Goal: Transaction & Acquisition: Purchase product/service

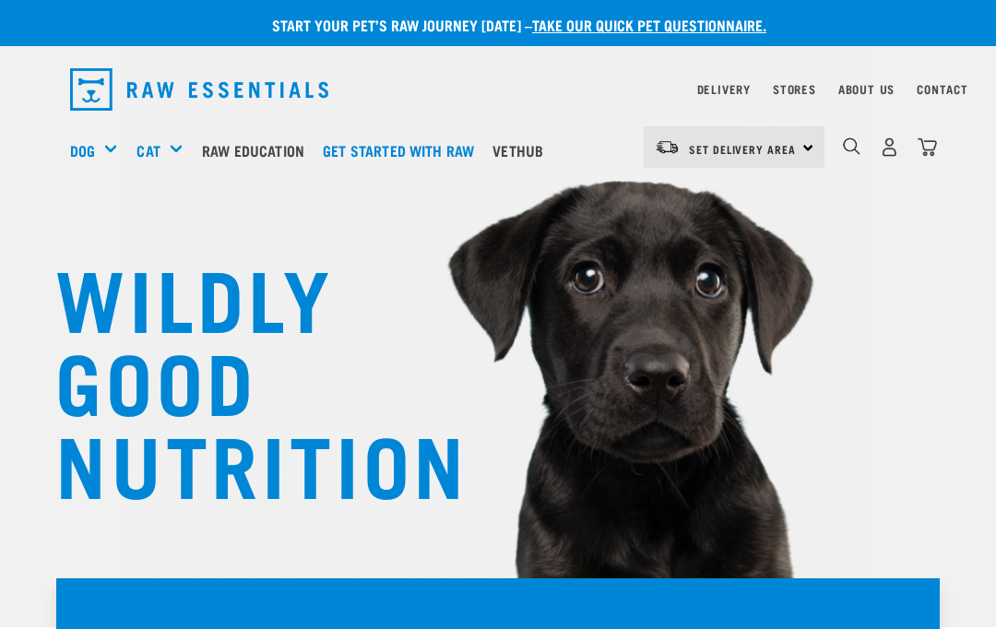
click at [888, 142] on img "dropdown navigation" at bounding box center [889, 146] width 19 height 19
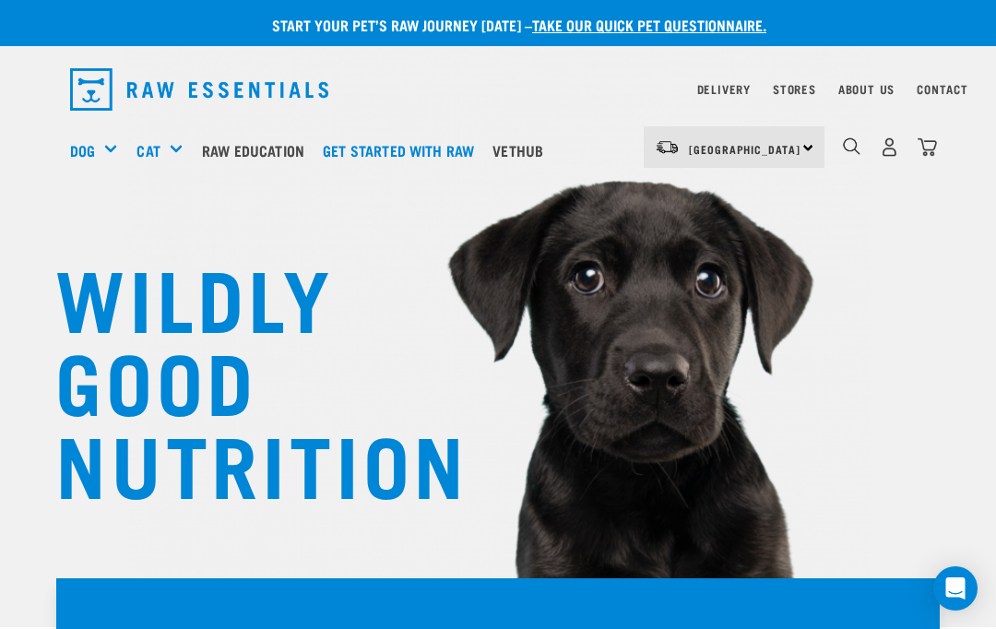
click at [0, 0] on div "Mixes & Minces" at bounding box center [0, 0] width 0 height 0
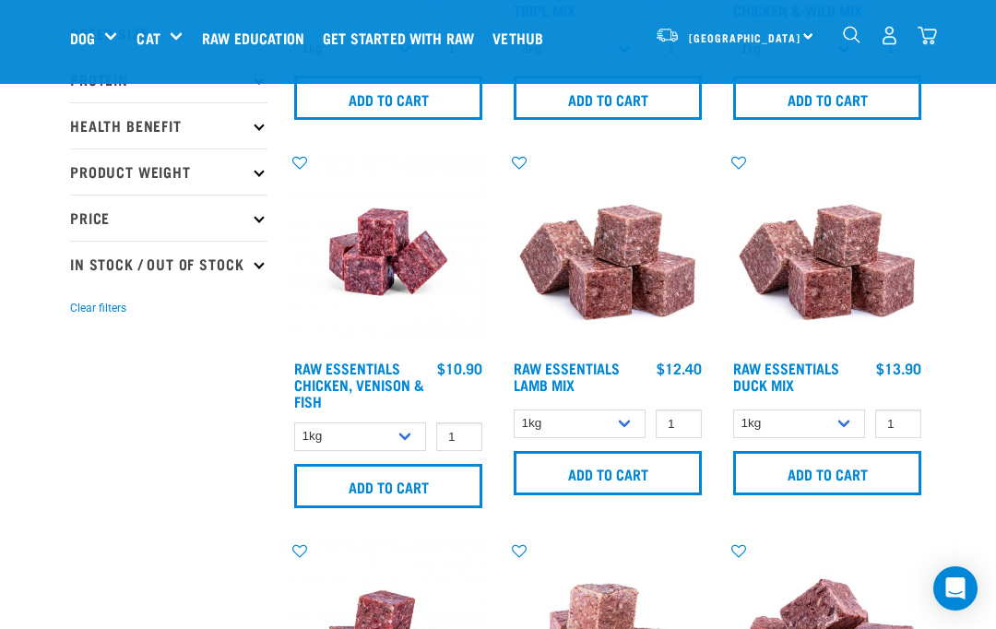
scroll to position [353, 0]
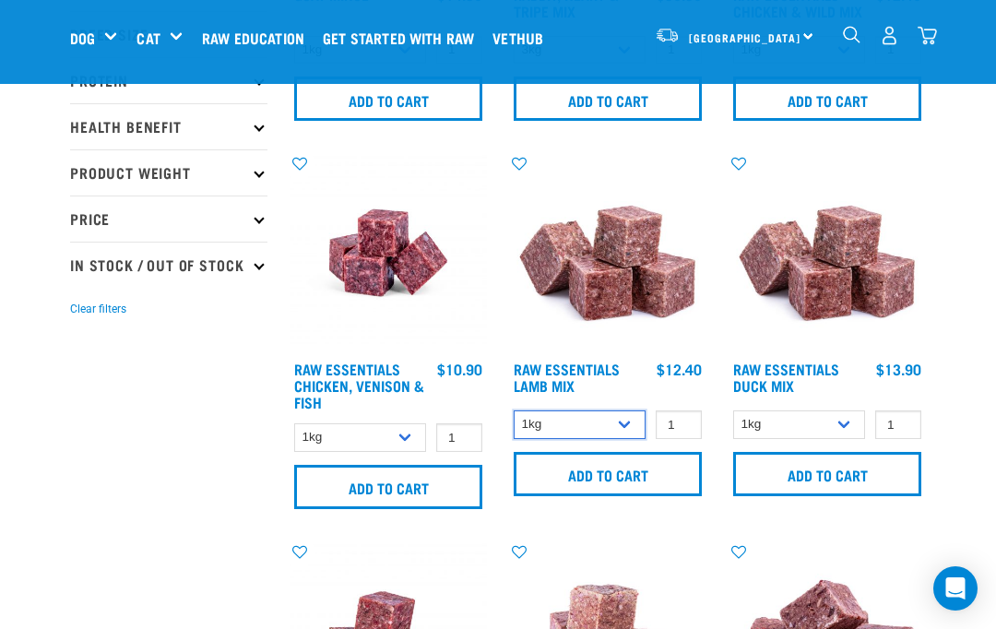
click at [627, 436] on select "1kg 3kg Bulk (10kg)" at bounding box center [580, 424] width 132 height 29
select select "24"
click at [678, 433] on input "1" at bounding box center [679, 424] width 46 height 29
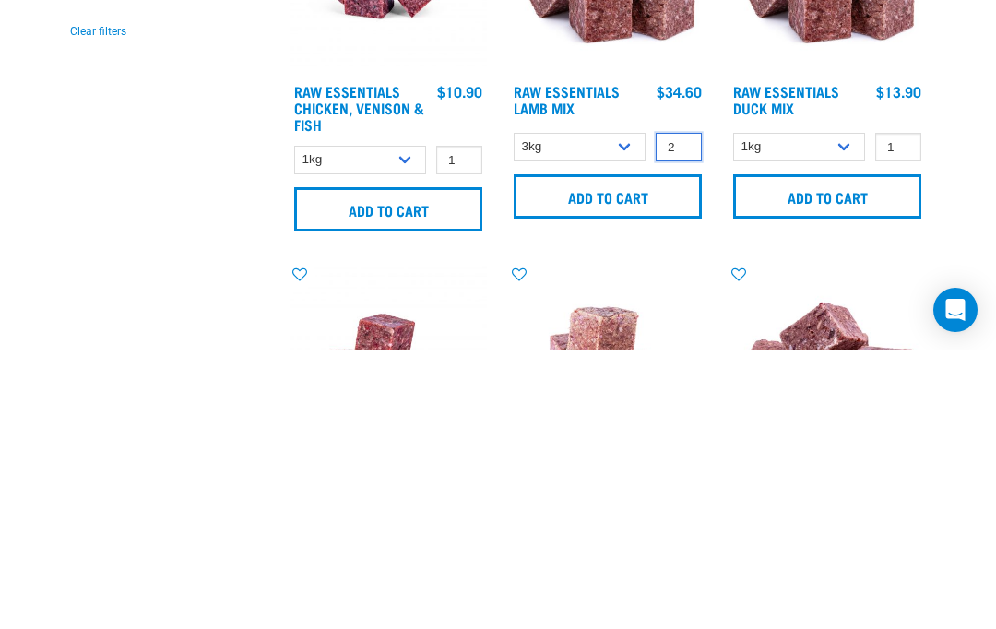
type input "2"
click at [621, 453] on input "Add to cart" at bounding box center [608, 475] width 188 height 44
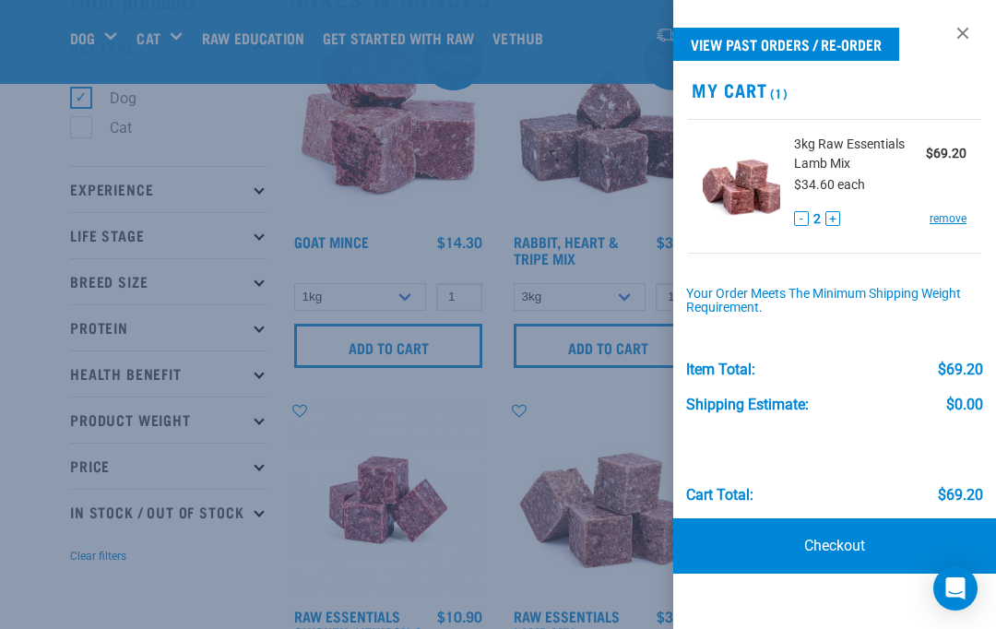
scroll to position [92, 0]
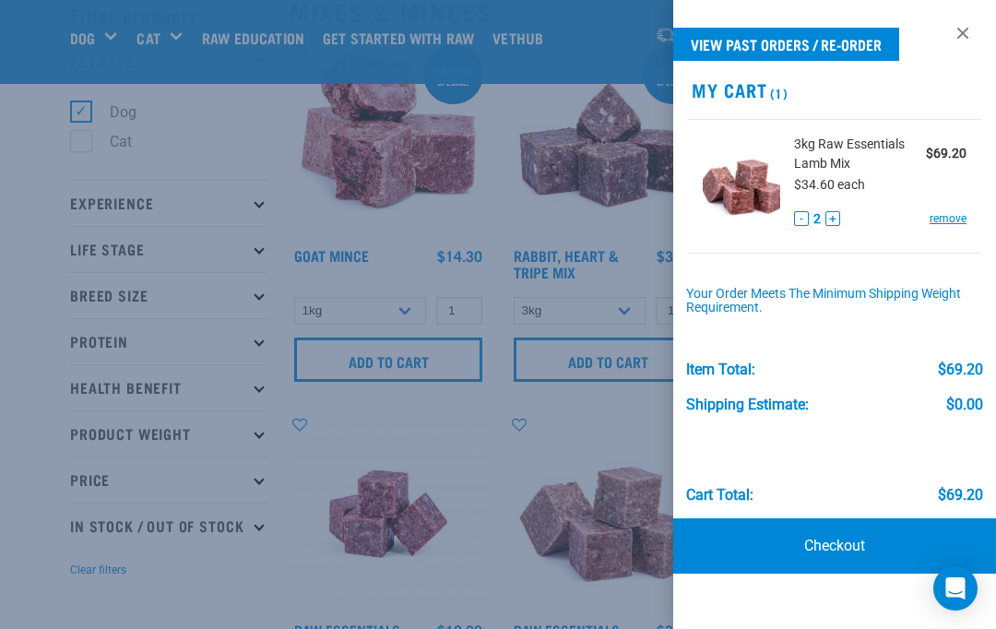
click at [620, 421] on div at bounding box center [498, 314] width 996 height 629
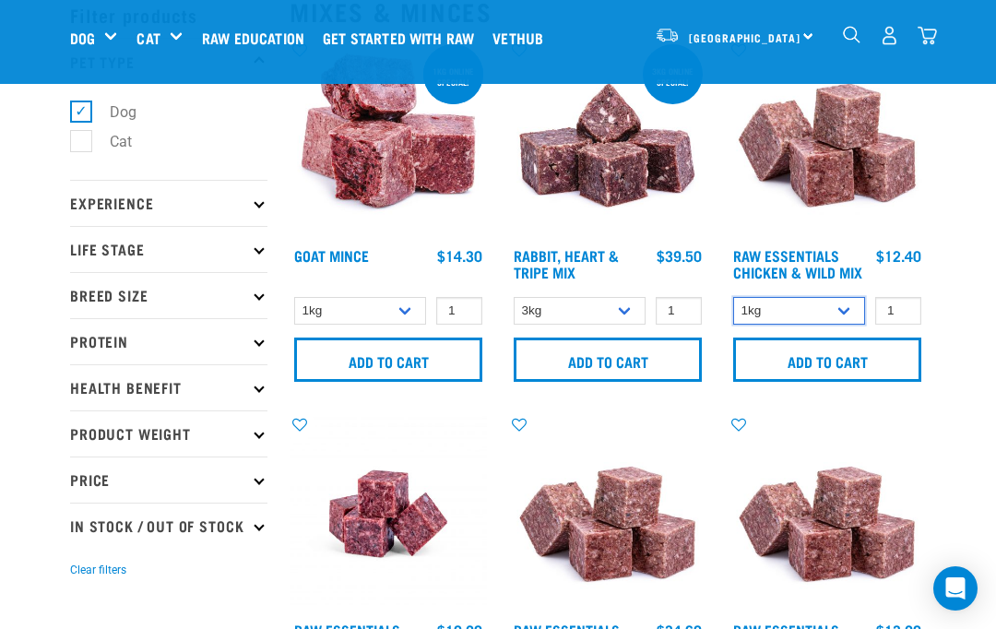
click at [837, 312] on select "1kg 3kg Bulk (10kg)" at bounding box center [799, 311] width 132 height 29
select select "709"
click at [860, 370] on input "Add to cart" at bounding box center [827, 360] width 188 height 44
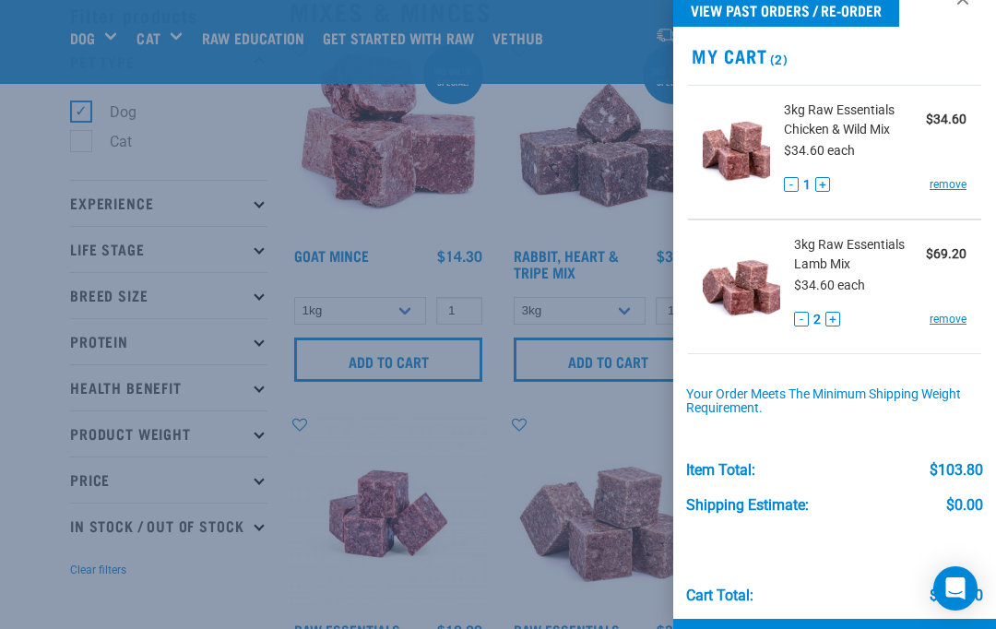
scroll to position [34, 0]
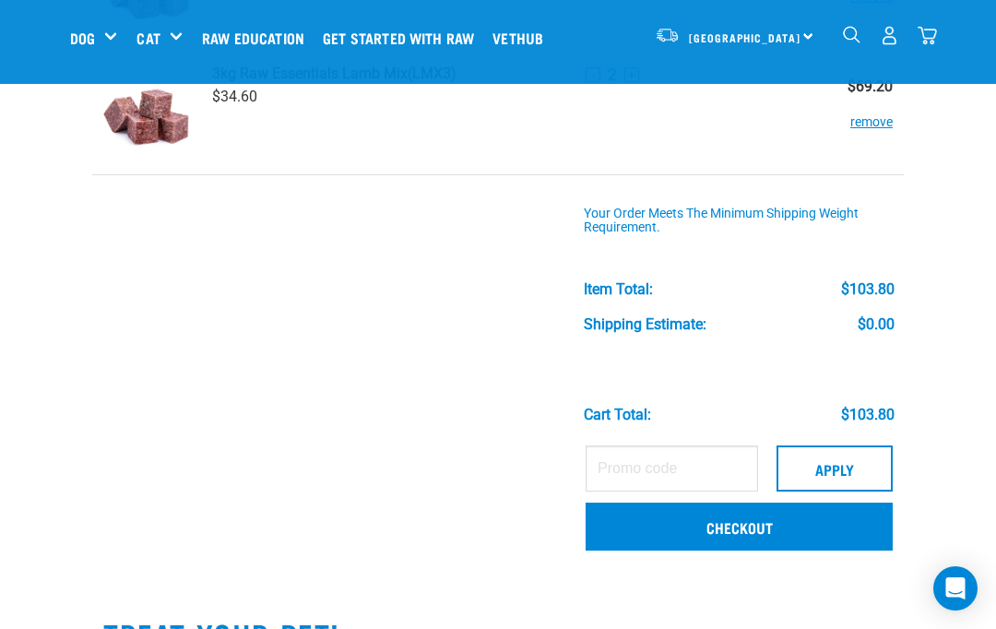
scroll to position [234, 0]
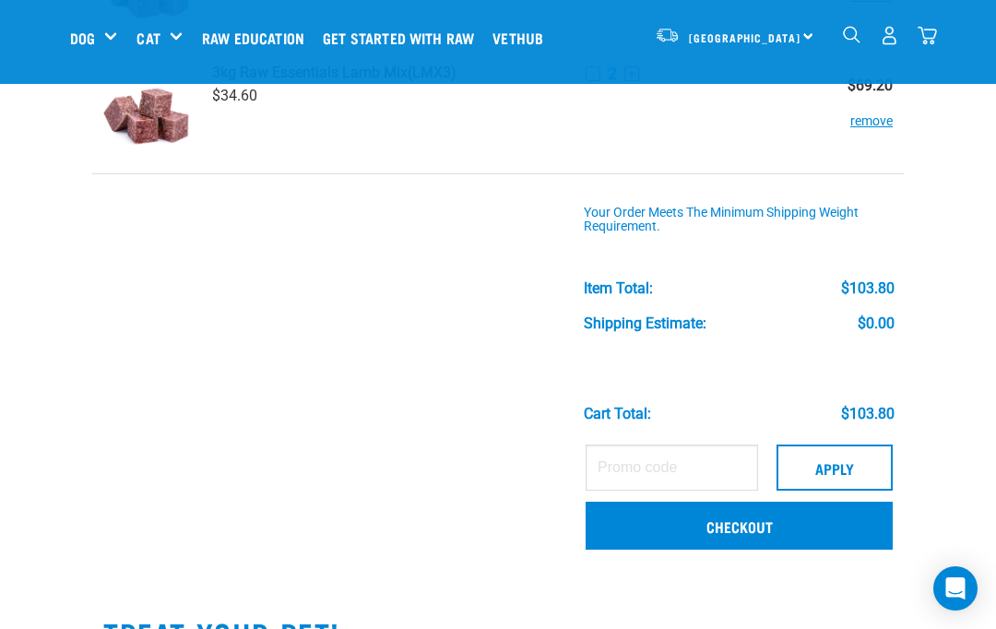
click at [773, 524] on link "Checkout" at bounding box center [739, 526] width 307 height 48
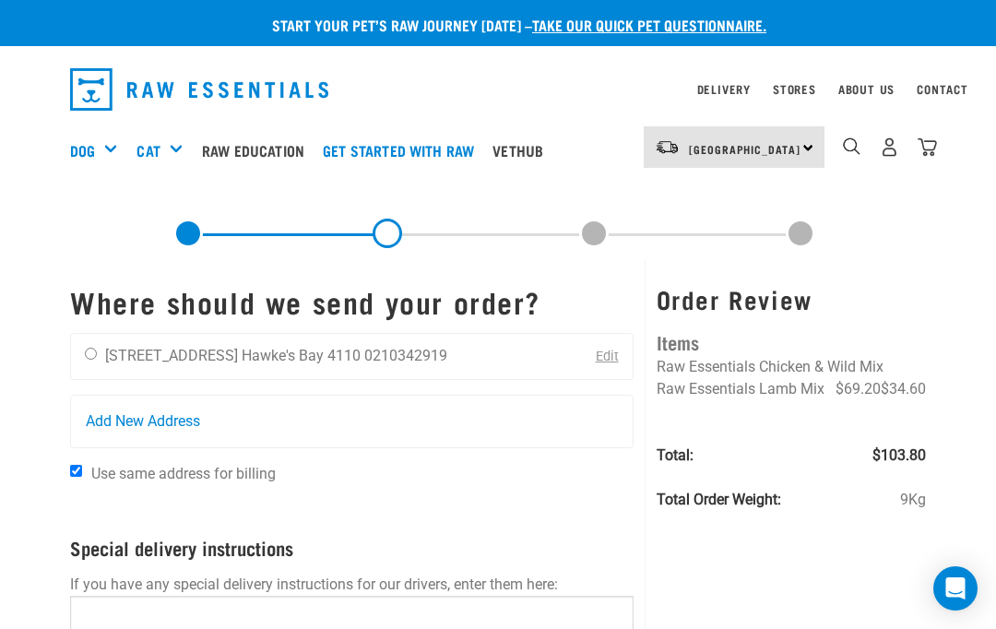
click at [101, 347] on div "Ian Thomas 19 Richmond Street Hawke's Bay 4110 0210342919" at bounding box center [266, 357] width 390 height 46
click at [95, 340] on div "Ian Thomas 19 Richmond Street Hawke's Bay 4110 0210342919" at bounding box center [266, 357] width 390 height 46
click at [97, 359] on input "radio" at bounding box center [91, 354] width 12 height 12
radio input "true"
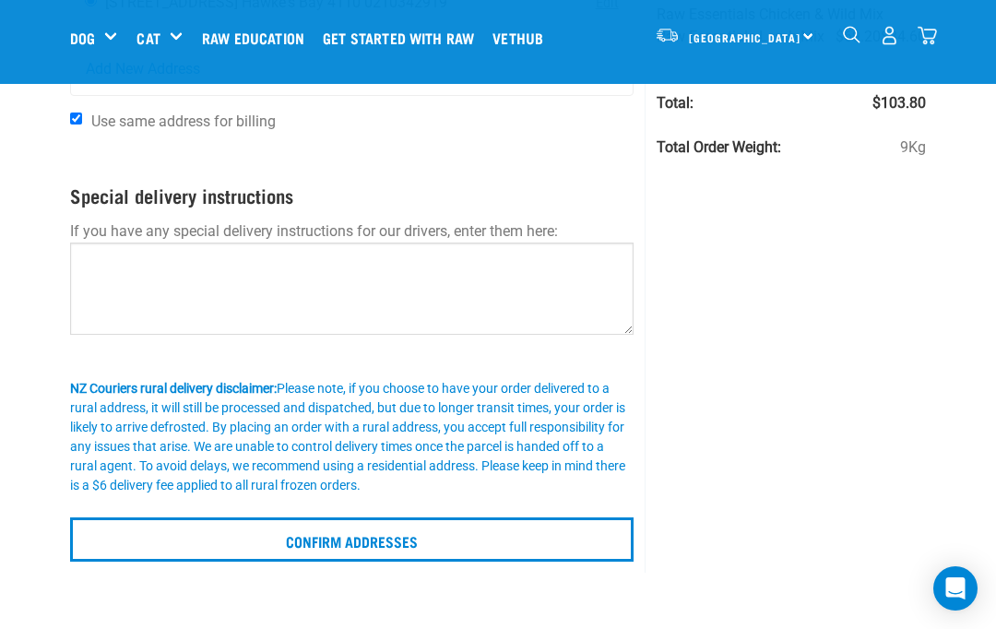
scroll to position [222, 0]
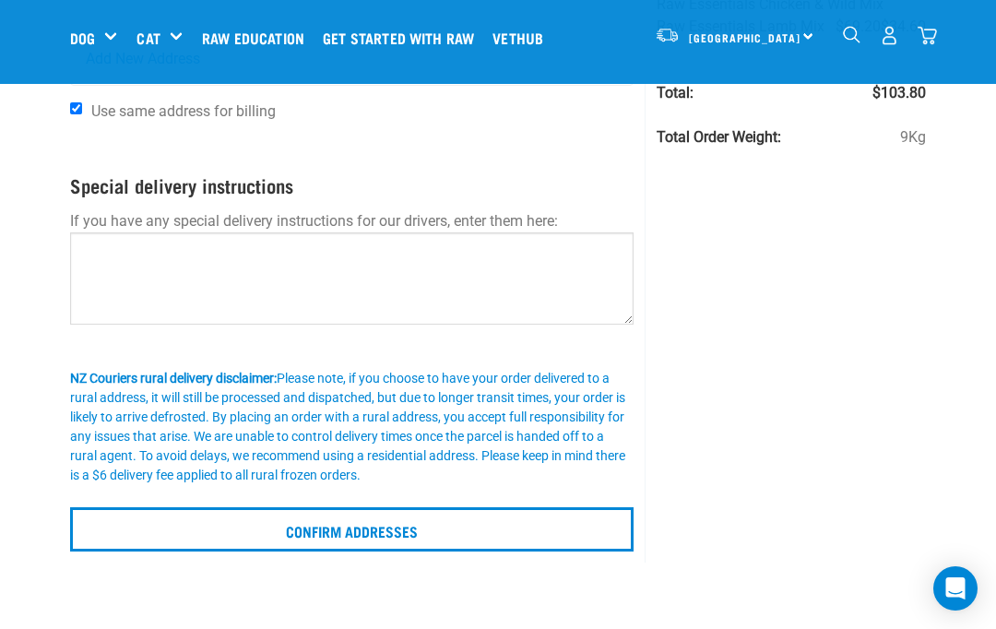
click at [404, 529] on input "Confirm addresses" at bounding box center [351, 529] width 563 height 44
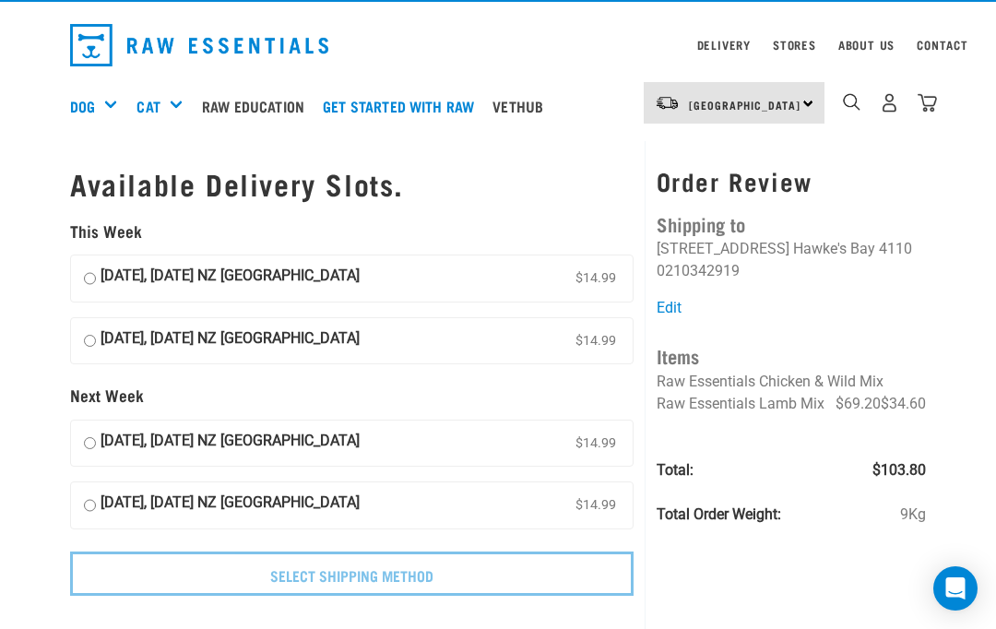
scroll to position [49, 0]
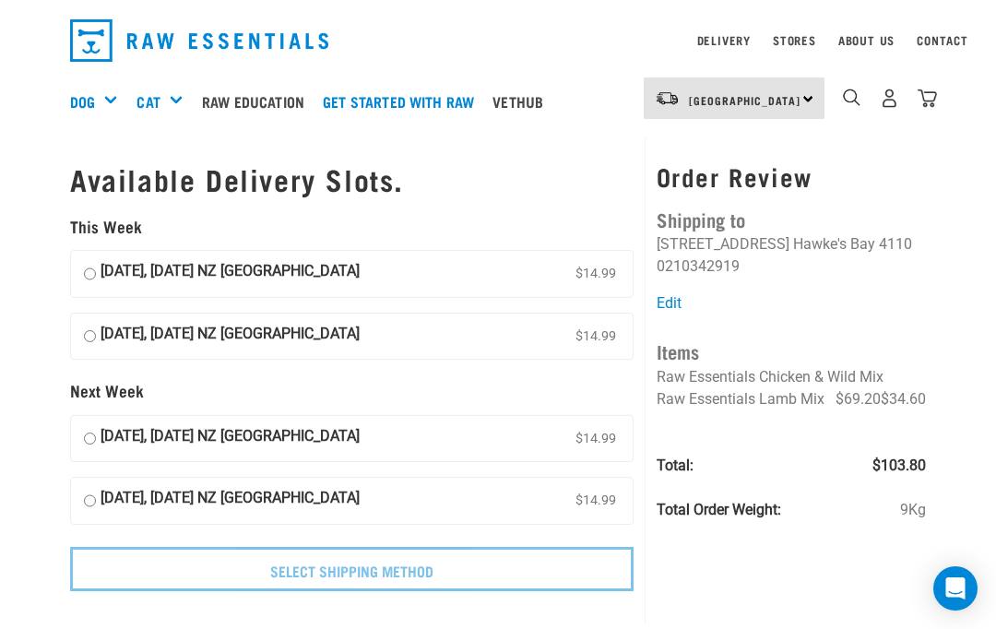
click at [96, 263] on input "18 September, Thursday NZ Couriers North Island $14.99" at bounding box center [90, 274] width 12 height 28
radio input "true"
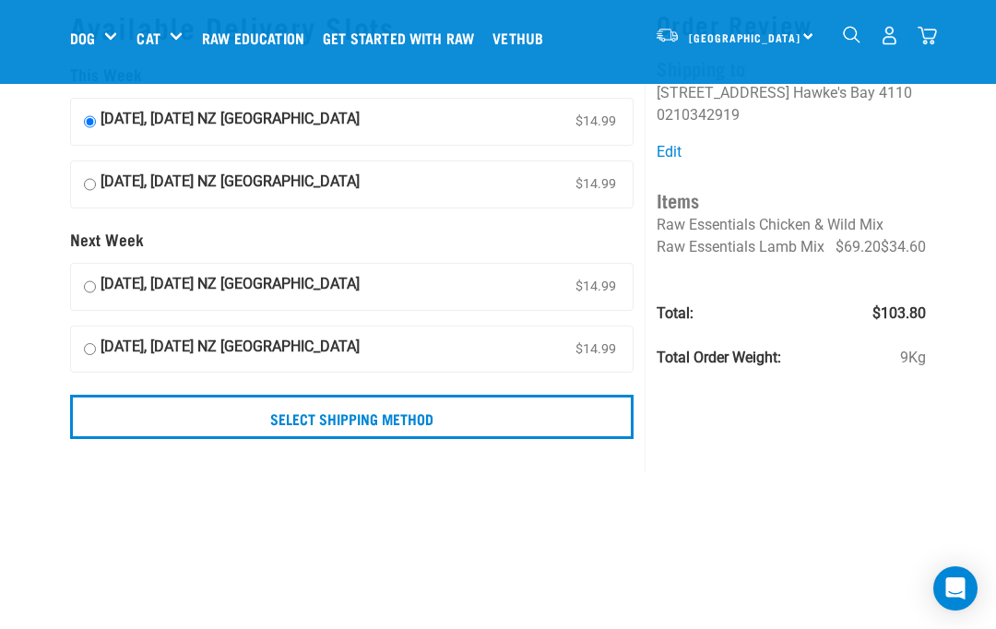
scroll to position [61, 0]
click at [405, 408] on input "Select Shipping Method" at bounding box center [351, 416] width 563 height 44
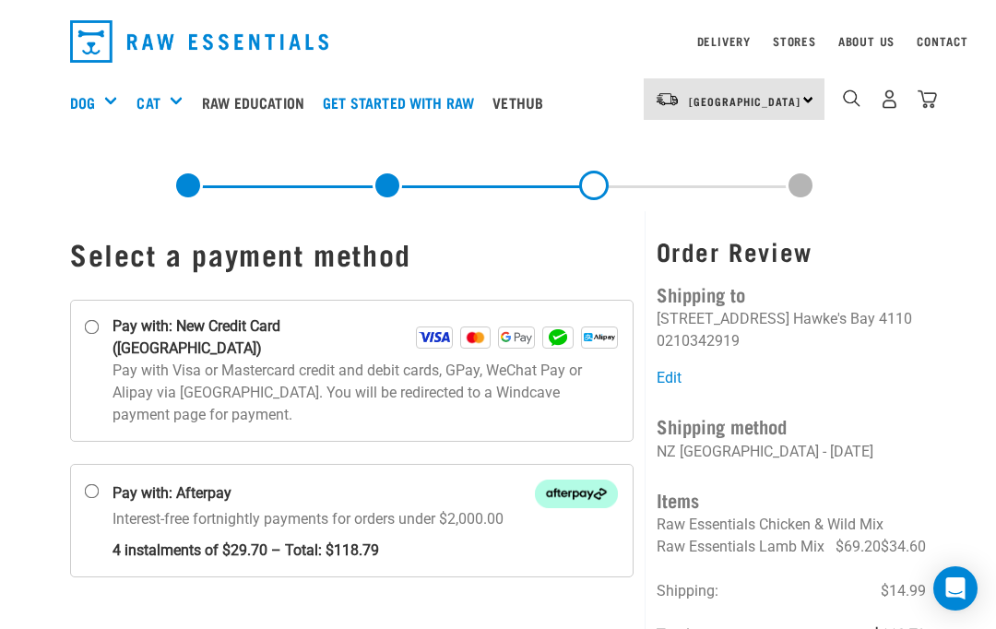
scroll to position [46, 0]
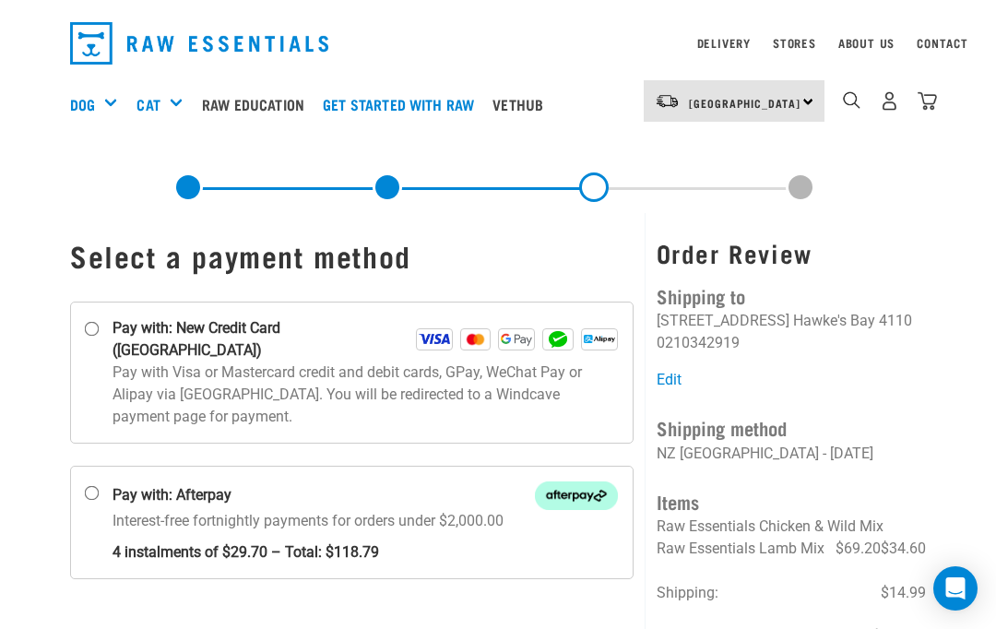
click at [100, 322] on input "Pay with: New Credit Card (Windcave)" at bounding box center [92, 329] width 15 height 15
radio input "true"
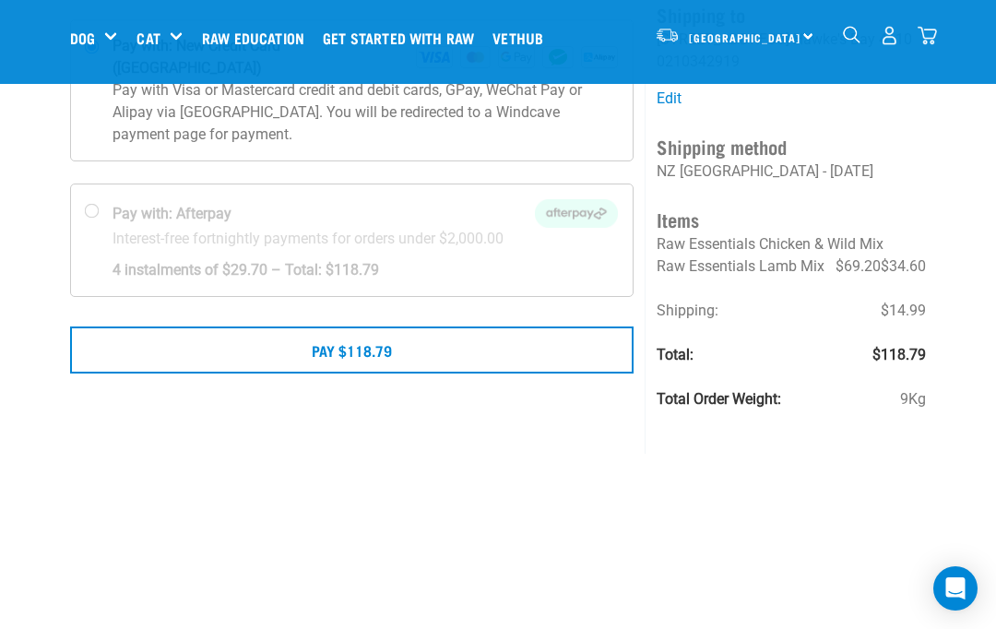
scroll to position [171, 0]
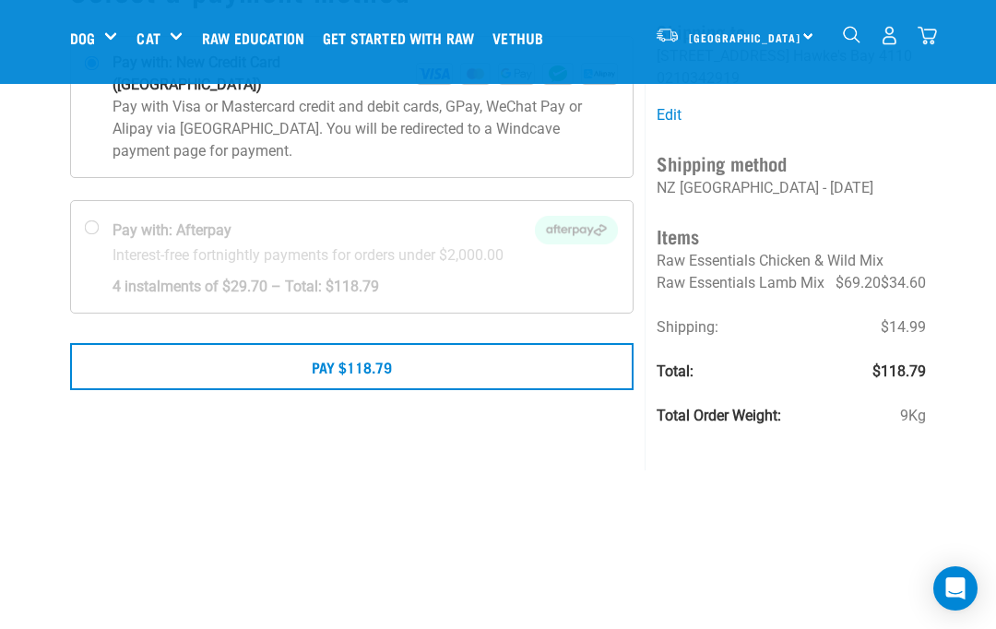
click at [386, 343] on button "Pay $118.79" at bounding box center [351, 366] width 563 height 46
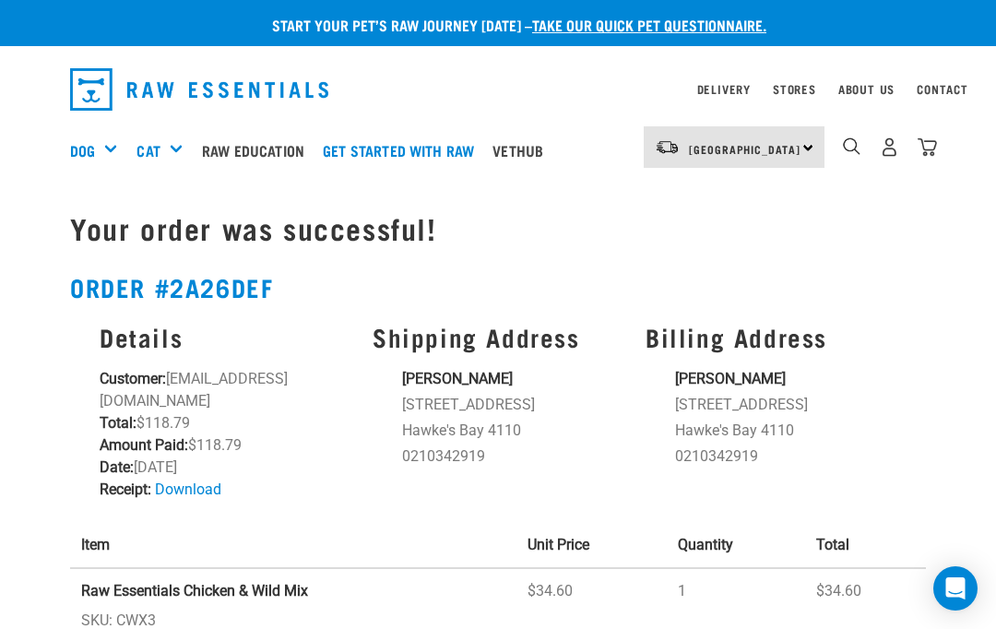
click at [890, 153] on img "dropdown navigation" at bounding box center [889, 146] width 19 height 19
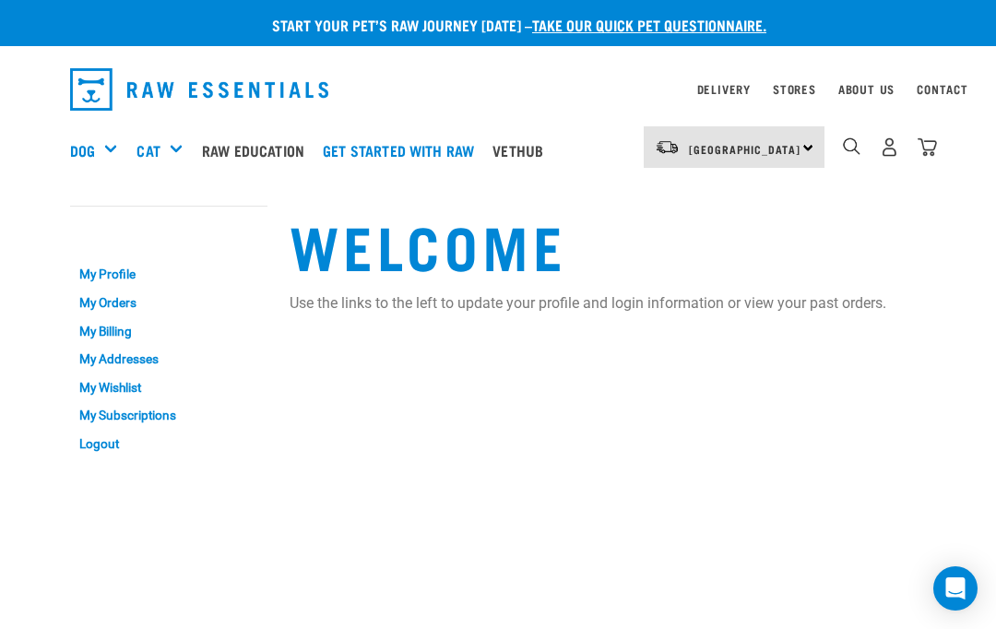
click at [103, 441] on link "Logout" at bounding box center [168, 444] width 197 height 29
